Goal: Book appointment/travel/reservation

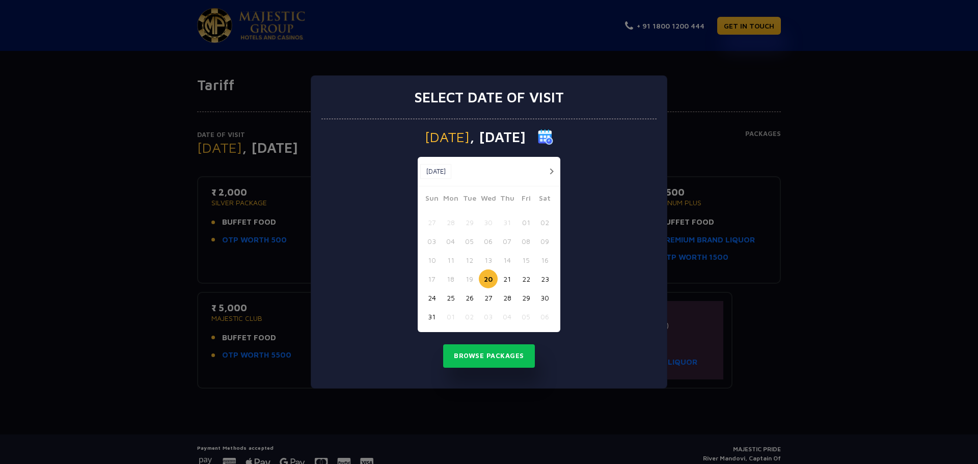
click at [552, 166] on button "button" at bounding box center [551, 171] width 13 height 13
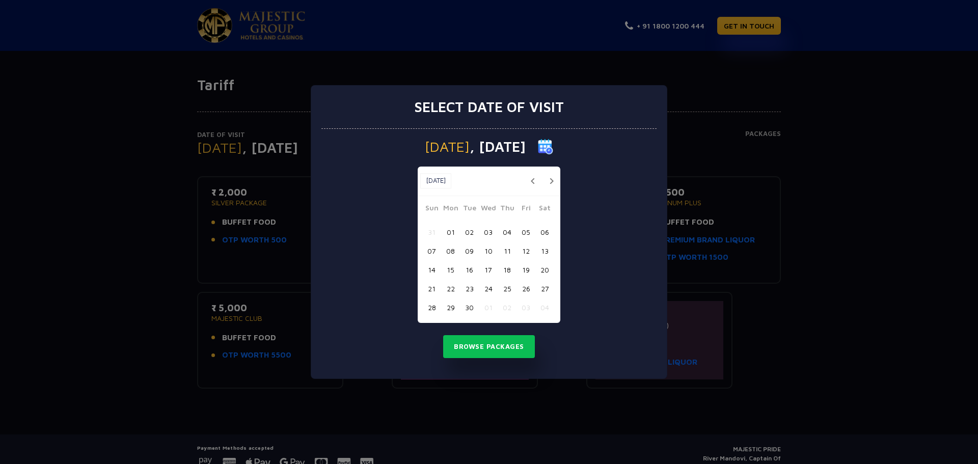
click at [522, 234] on button "05" at bounding box center [525, 232] width 19 height 19
click at [470, 345] on button "Browse Packages" at bounding box center [489, 346] width 92 height 23
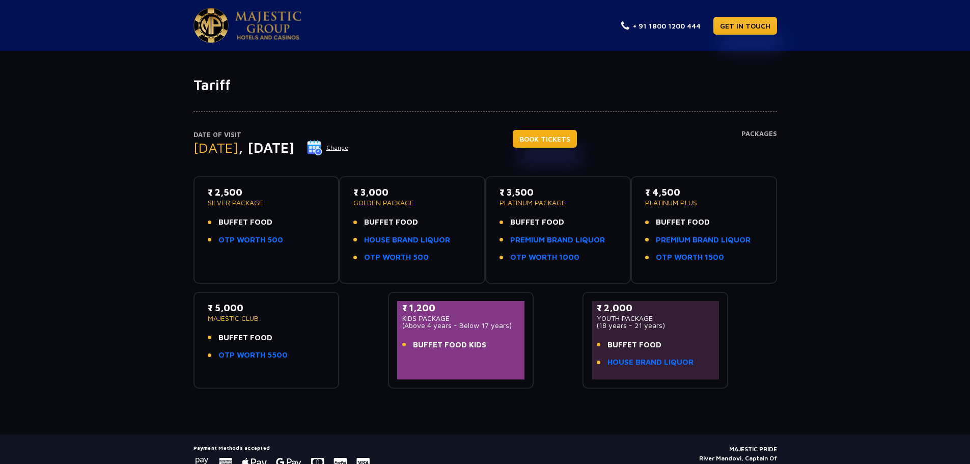
click at [547, 135] on link "BOOK TICKETS" at bounding box center [545, 139] width 64 height 18
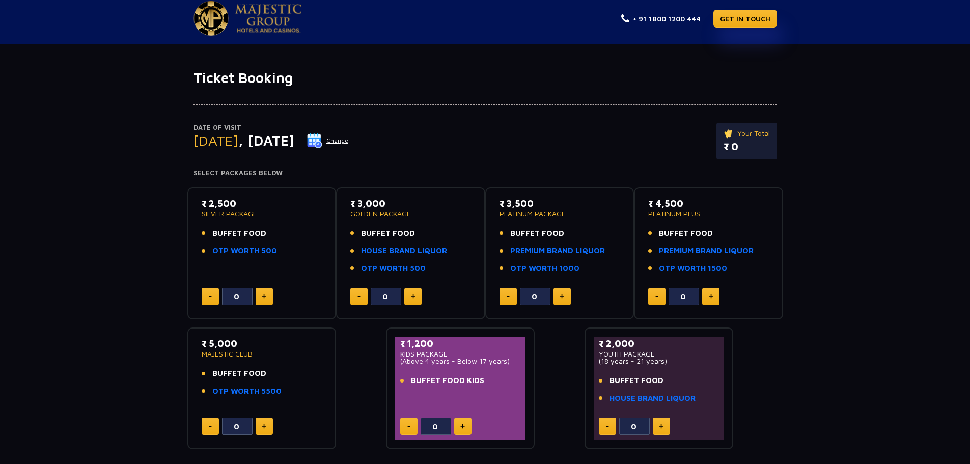
scroll to position [51, 0]
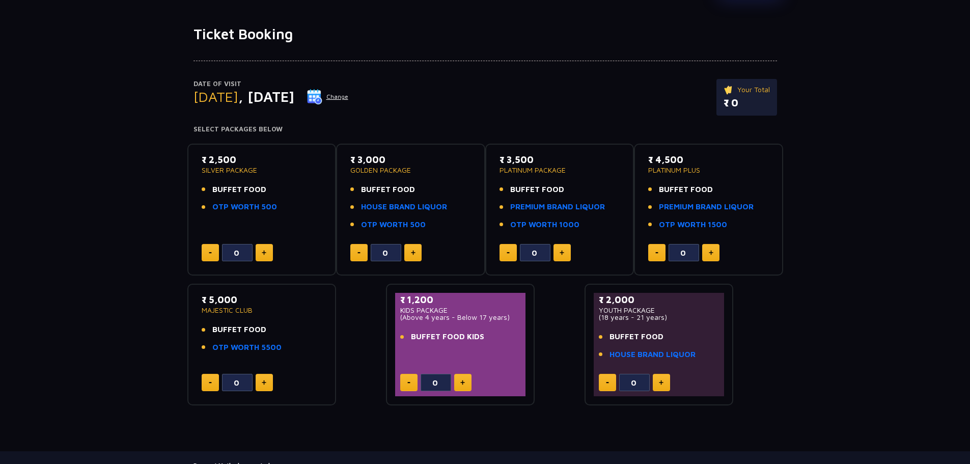
click at [268, 382] on button at bounding box center [264, 382] width 17 height 17
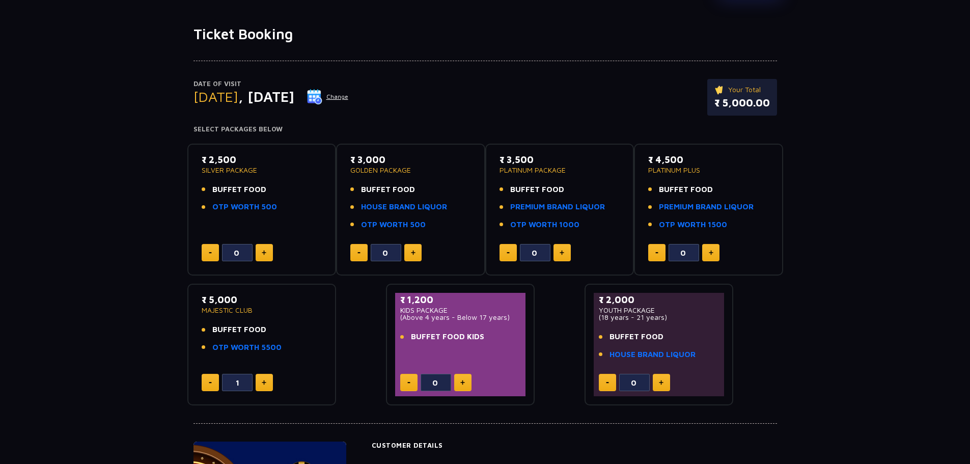
click at [268, 382] on button at bounding box center [264, 382] width 17 height 17
type input "2"
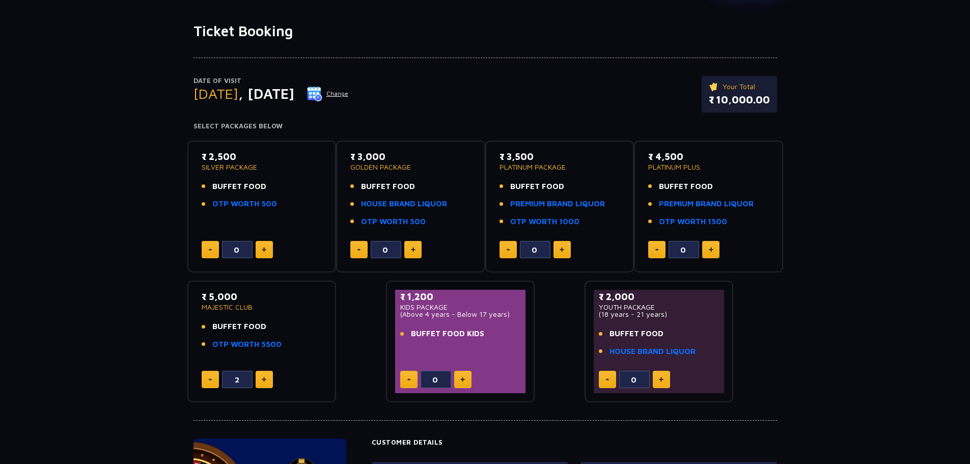
scroll to position [0, 0]
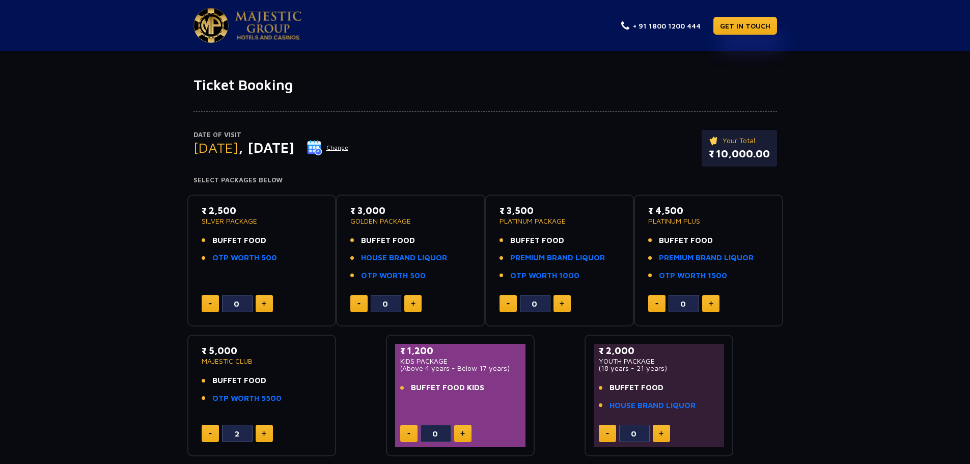
click at [349, 147] on button "Change" at bounding box center [328, 148] width 42 height 16
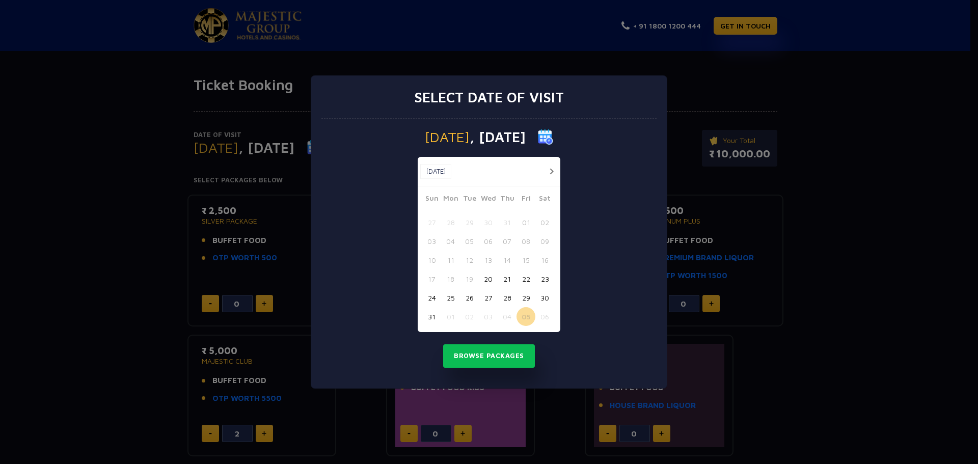
click at [556, 170] on button "button" at bounding box center [551, 171] width 13 height 13
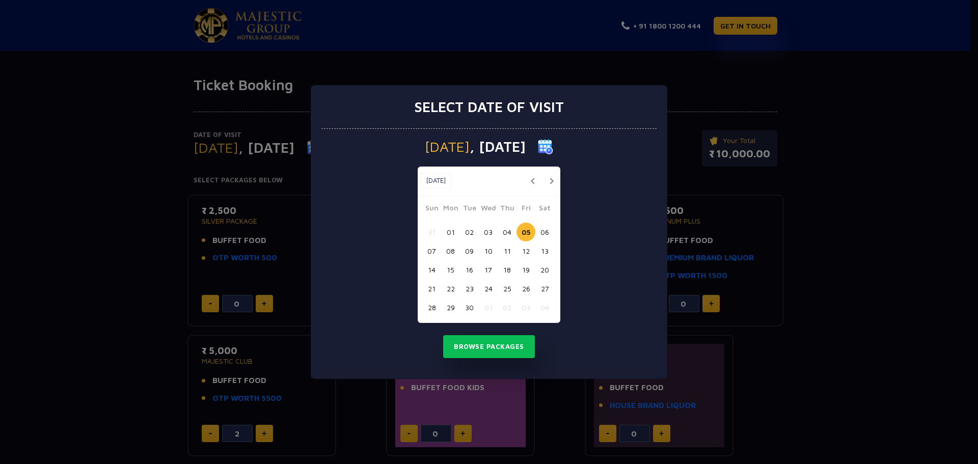
click at [547, 233] on button "06" at bounding box center [544, 232] width 19 height 19
click at [493, 349] on button "Browse Packages" at bounding box center [489, 346] width 92 height 23
